Goal: Task Accomplishment & Management: Manage account settings

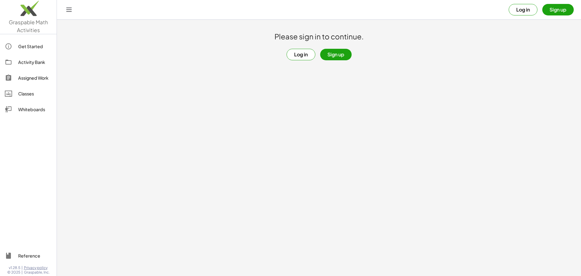
click at [302, 54] on button "Log in" at bounding box center [300, 54] width 29 height 11
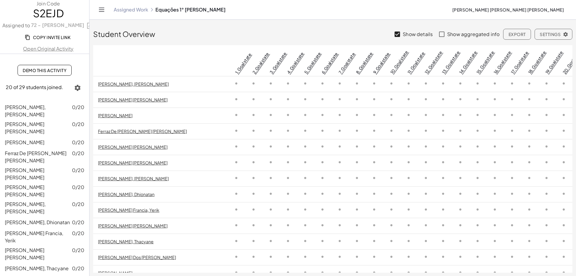
click at [45, 51] on link "Open Original Activity" at bounding box center [48, 48] width 97 height 7
click at [122, 12] on link "Assigned Work" at bounding box center [131, 10] width 34 height 6
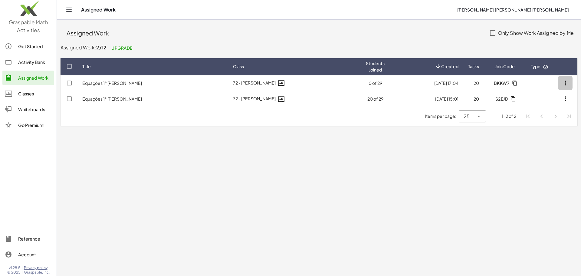
click at [564, 82] on icon "button" at bounding box center [564, 82] width 7 height 7
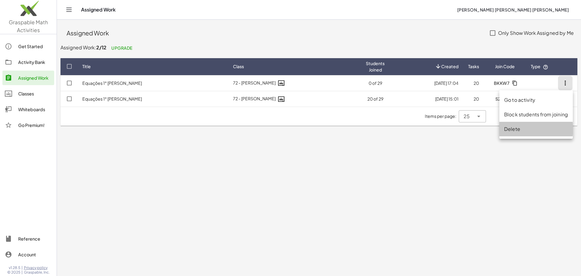
click at [512, 126] on div "Delete" at bounding box center [536, 128] width 64 height 7
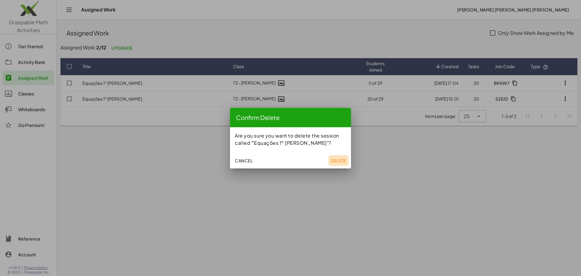
click at [335, 164] on button "Delete" at bounding box center [338, 160] width 20 height 11
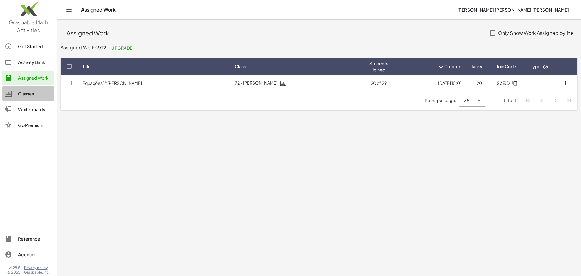
click at [22, 93] on div "Classes" at bounding box center [35, 93] width 34 height 7
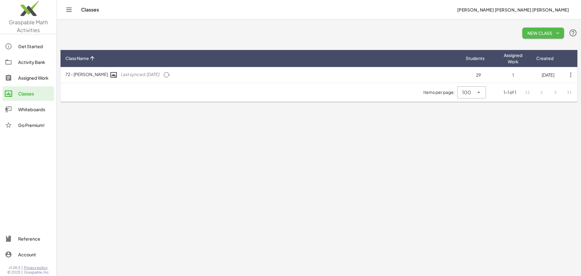
click at [539, 31] on span "New Class" at bounding box center [543, 32] width 32 height 5
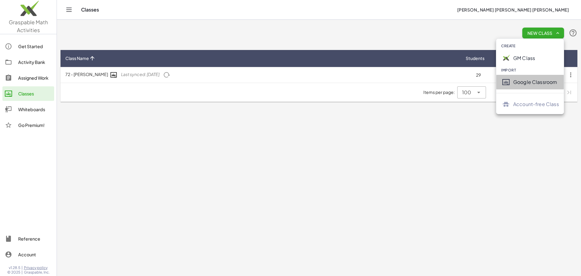
click at [528, 85] on div "Google Classroom" at bounding box center [536, 81] width 46 height 7
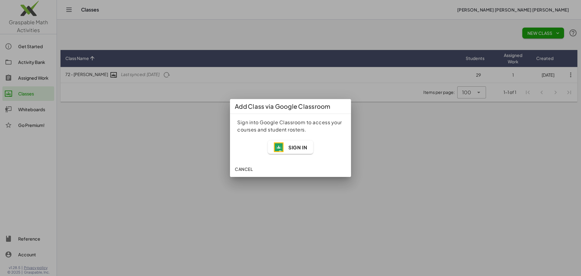
click at [299, 153] on button "Sign In" at bounding box center [290, 146] width 45 height 13
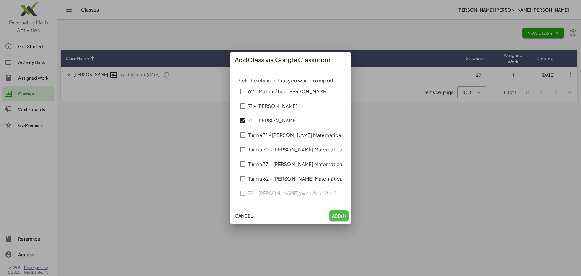
click at [338, 216] on span "Add (1)" at bounding box center [339, 215] width 15 height 5
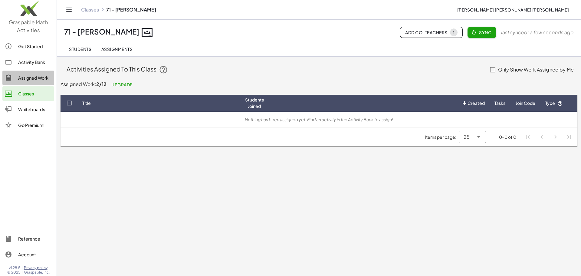
click at [21, 77] on div "Assigned Work" at bounding box center [35, 77] width 34 height 7
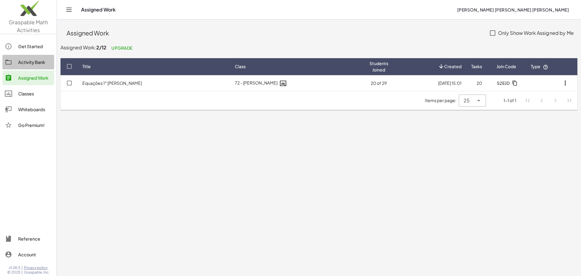
click at [26, 59] on div "Activity Bank" at bounding box center [35, 61] width 34 height 7
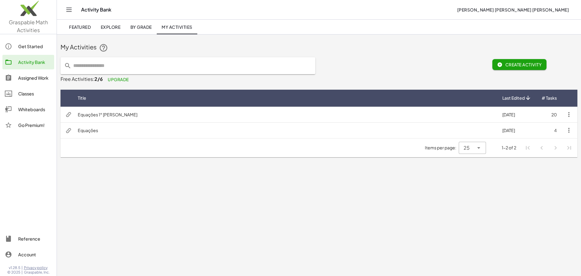
click at [553, 111] on td "20" at bounding box center [548, 114] width 25 height 16
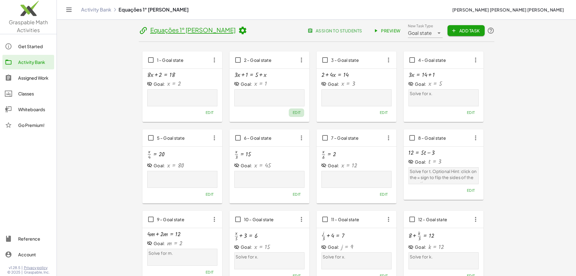
click at [289, 115] on button "Edit" at bounding box center [296, 112] width 15 height 8
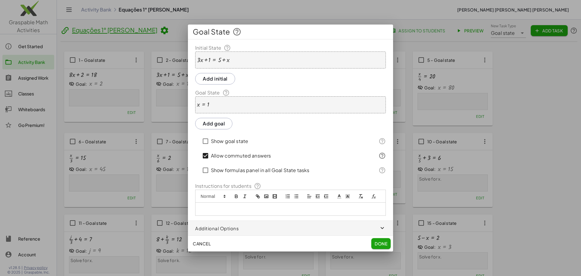
click at [221, 68] on div "+ · 3 · x + 1 = + 5 + x" at bounding box center [290, 59] width 191 height 17
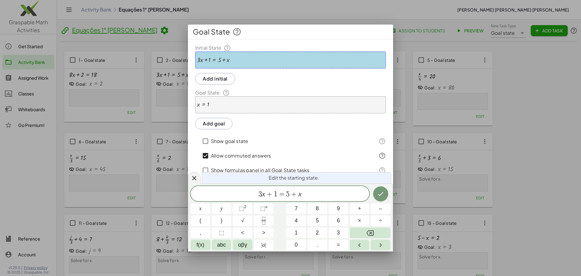
click at [216, 119] on button "Add goal" at bounding box center [213, 123] width 37 height 11
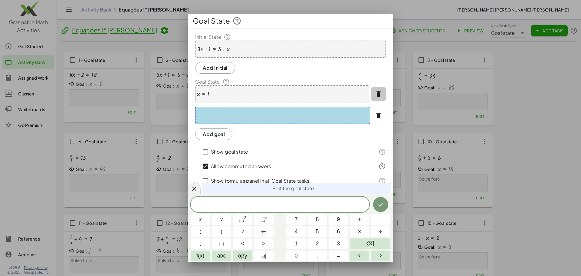
click at [374, 93] on button "button" at bounding box center [378, 94] width 15 height 15
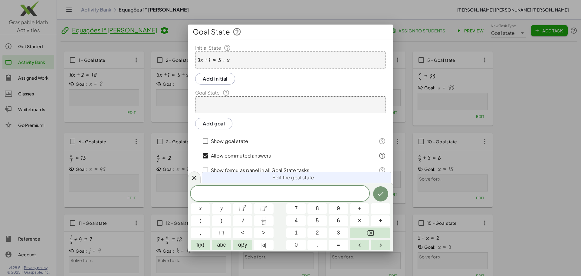
click at [255, 61] on div "+ · 3 · x + 1 = + 5 + x" at bounding box center [290, 59] width 191 height 17
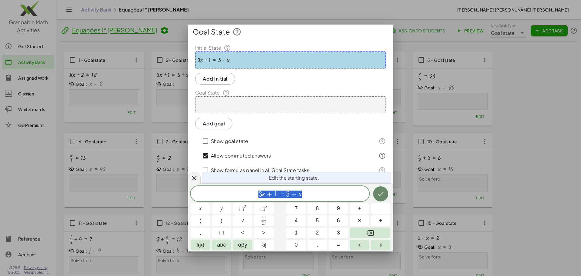
click at [386, 195] on button "Done" at bounding box center [380, 193] width 15 height 15
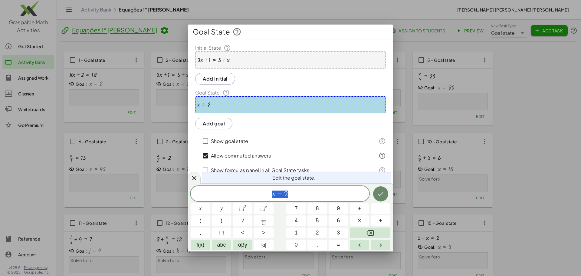
click at [384, 194] on icon "Done" at bounding box center [380, 193] width 7 height 7
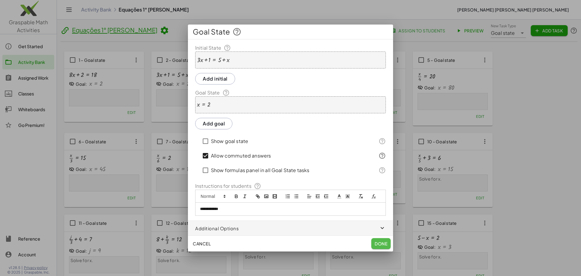
click at [384, 240] on span "Done" at bounding box center [380, 242] width 13 height 5
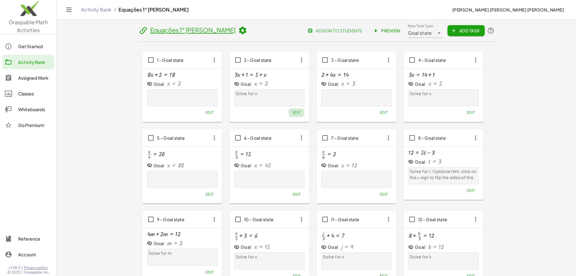
click at [293, 113] on span "Edit" at bounding box center [297, 112] width 8 height 5
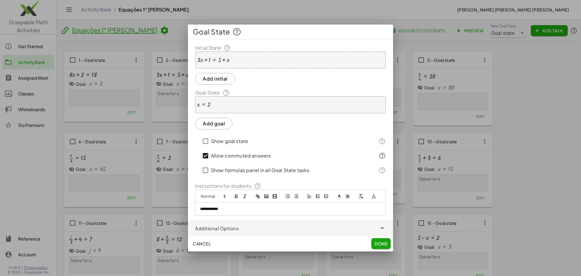
click at [230, 214] on div "**********" at bounding box center [290, 208] width 190 height 13
click at [387, 239] on button "Done" at bounding box center [380, 243] width 19 height 11
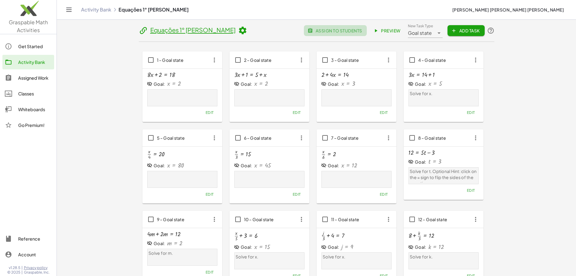
click at [362, 29] on span "assign to students" at bounding box center [335, 30] width 53 height 5
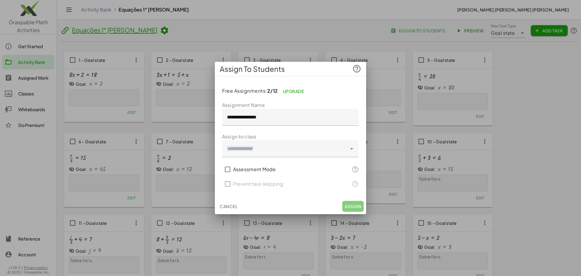
drag, startPoint x: 261, startPoint y: 159, endPoint x: 249, endPoint y: 152, distance: 14.3
click at [249, 152] on form "**********" at bounding box center [290, 146] width 137 height 90
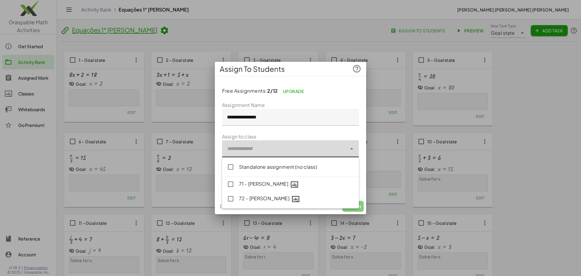
click at [249, 152] on div at bounding box center [284, 148] width 125 height 17
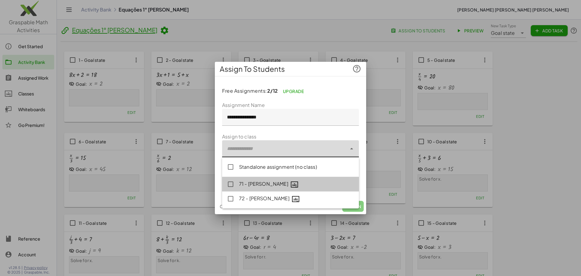
click at [255, 186] on div "71 - Miriam" at bounding box center [296, 184] width 115 height 8
type input "**********"
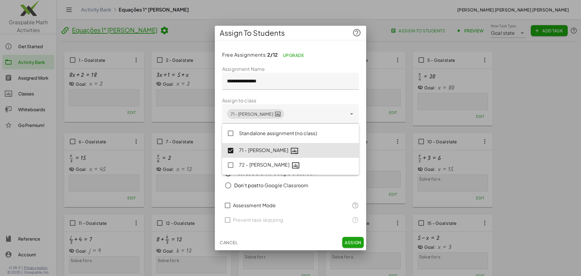
click at [251, 196] on div at bounding box center [290, 196] width 127 height 4
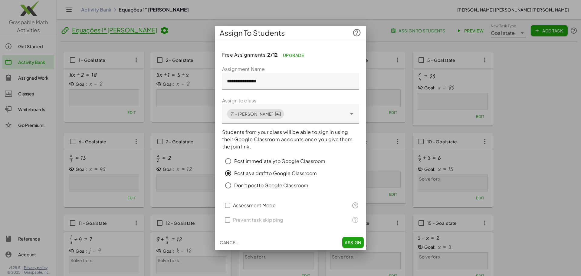
click at [270, 160] on span "Post immediately" at bounding box center [254, 161] width 41 height 6
click at [356, 244] on span "Assign" at bounding box center [353, 241] width 17 height 5
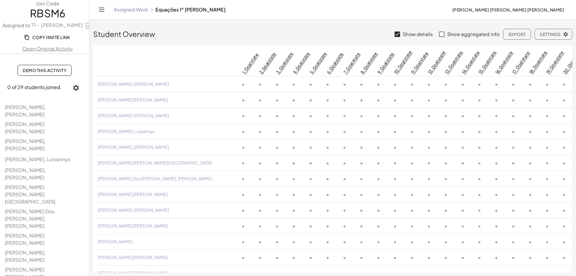
click at [99, 10] on icon "Toggle navigation" at bounding box center [101, 10] width 5 height 4
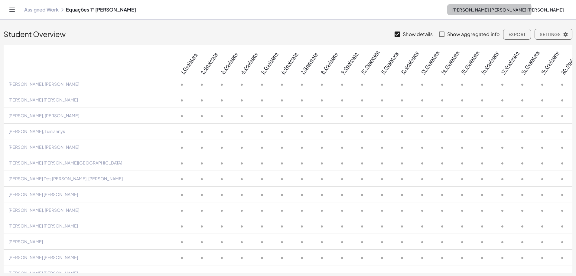
click at [529, 10] on span "[PERSON_NAME] [PERSON_NAME] [PERSON_NAME]" at bounding box center [508, 9] width 112 height 5
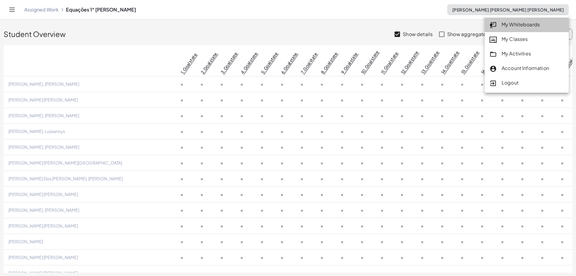
click at [523, 25] on div "My Whiteboards" at bounding box center [527, 25] width 74 height 8
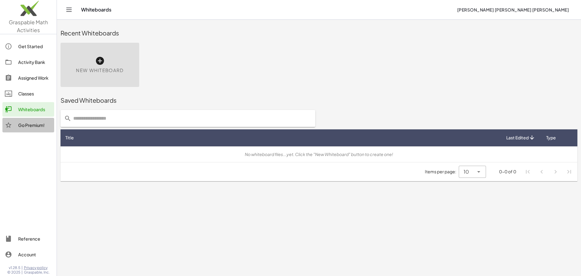
click at [40, 122] on div "Go Premium!" at bounding box center [35, 124] width 34 height 7
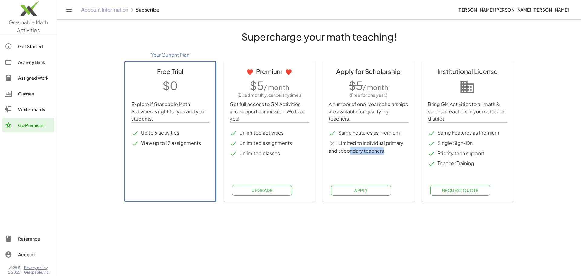
drag, startPoint x: 348, startPoint y: 149, endPoint x: 372, endPoint y: 159, distance: 25.4
click at [372, 159] on div "Apply for Scholarship $5 / month (Free for one year.) A number of one-year scho…" at bounding box center [368, 131] width 92 height 141
click at [345, 236] on main "Supercharge your math teaching! Your Current Plan Free Trial $0 Explore if Gras…" at bounding box center [319, 138] width 524 height 276
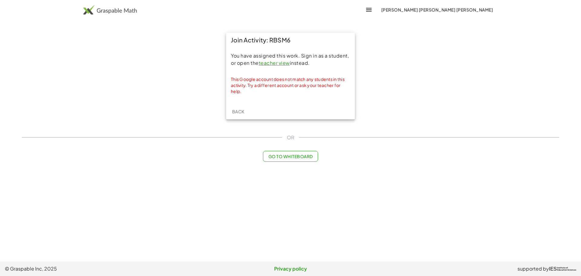
drag, startPoint x: 291, startPoint y: 80, endPoint x: 319, endPoint y: 95, distance: 32.0
click at [319, 95] on div "You have assigned this work. Sign in as a student, or open the teacher view ins…" at bounding box center [290, 75] width 129 height 56
